Goal: Use online tool/utility: Utilize a website feature to perform a specific function

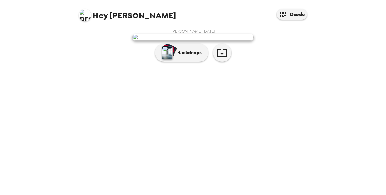
scroll to position [24, 0]
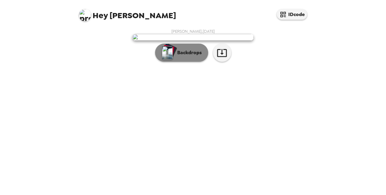
click at [163, 59] on img "button" at bounding box center [167, 52] width 11 height 13
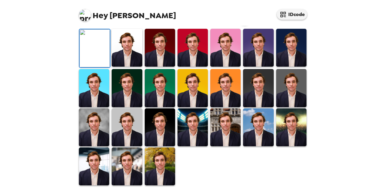
scroll to position [84, 0]
click at [130, 67] on img at bounding box center [127, 48] width 30 height 38
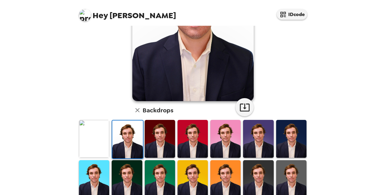
scroll to position [0, 0]
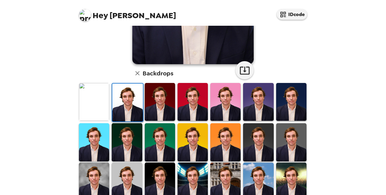
click at [283, 137] on img at bounding box center [291, 143] width 30 height 38
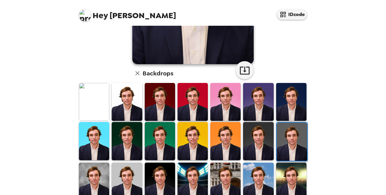
click at [266, 140] on img at bounding box center [258, 141] width 30 height 38
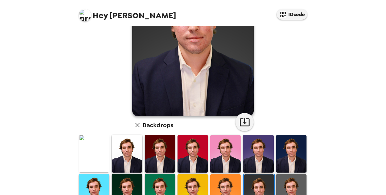
scroll to position [152, 0]
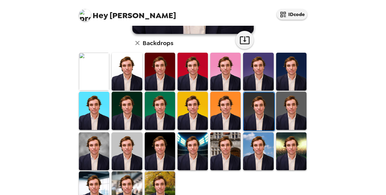
click at [187, 148] on img at bounding box center [193, 152] width 30 height 38
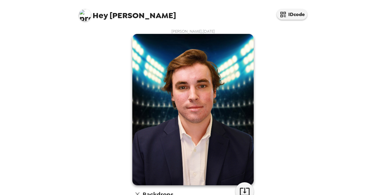
scroll to position [121, 0]
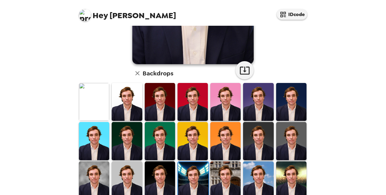
click at [89, 172] on img at bounding box center [94, 181] width 30 height 38
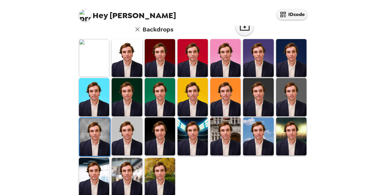
scroll to position [172, 0]
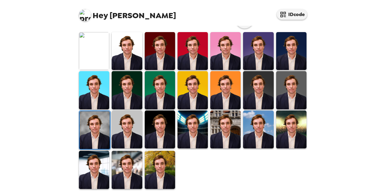
click at [123, 129] on img at bounding box center [127, 130] width 30 height 38
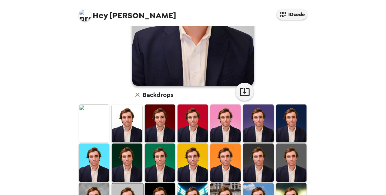
scroll to position [142, 0]
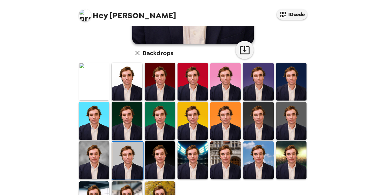
click at [124, 90] on img at bounding box center [127, 82] width 30 height 38
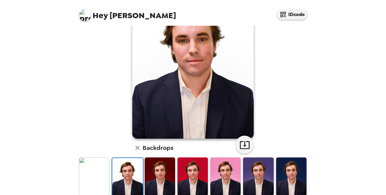
scroll to position [0, 0]
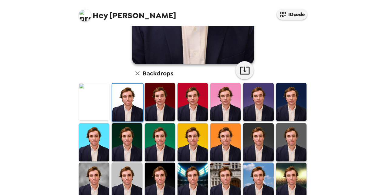
click at [148, 92] on img at bounding box center [160, 102] width 30 height 38
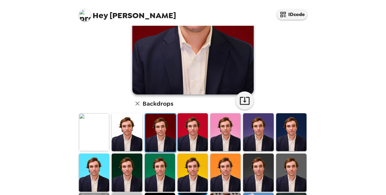
click at [90, 136] on img at bounding box center [94, 132] width 30 height 38
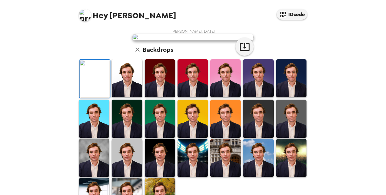
scroll to position [91, 0]
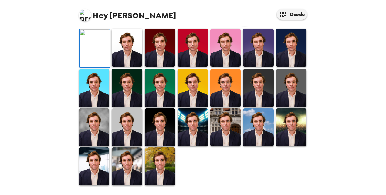
click at [191, 67] on img at bounding box center [193, 48] width 30 height 38
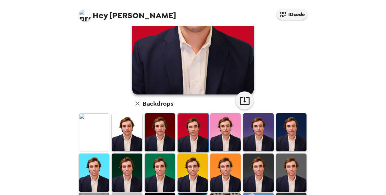
click at [251, 132] on img at bounding box center [258, 132] width 30 height 38
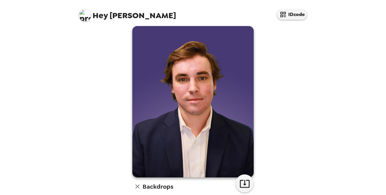
scroll to position [0, 0]
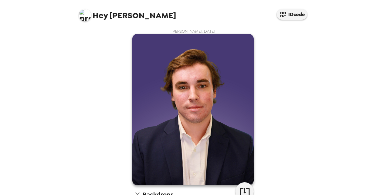
click at [96, 151] on div "[PERSON_NAME] , [DATE] Backdrops" at bounding box center [193, 196] width 231 height 334
